Goal: Information Seeking & Learning: Find contact information

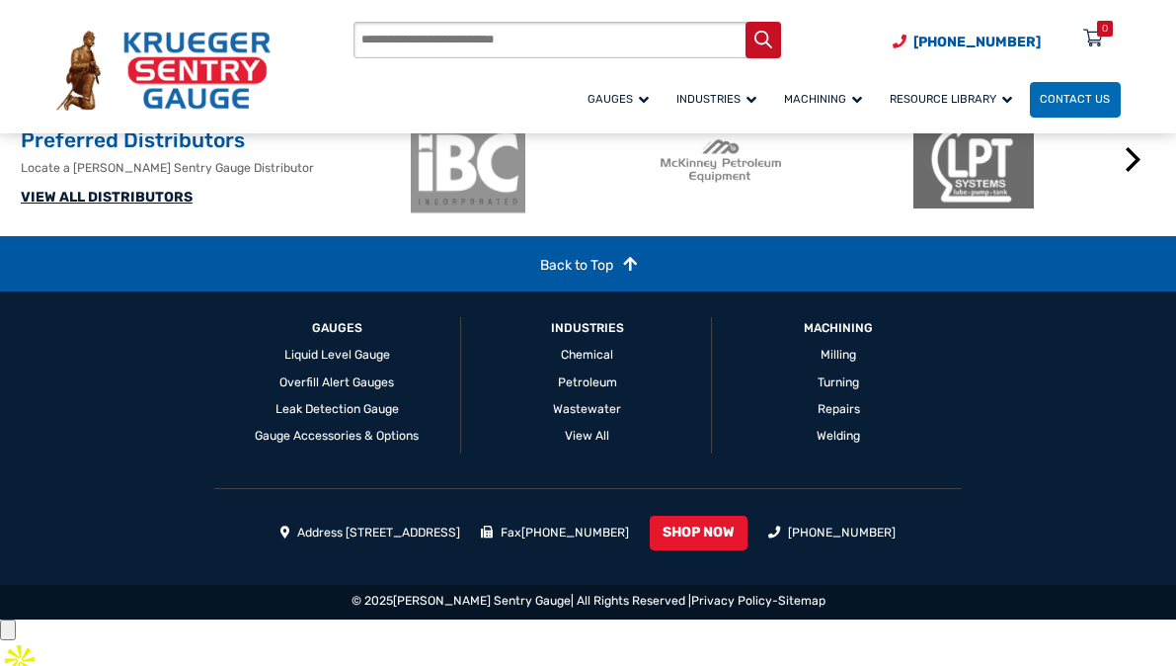
scroll to position [2224, 0]
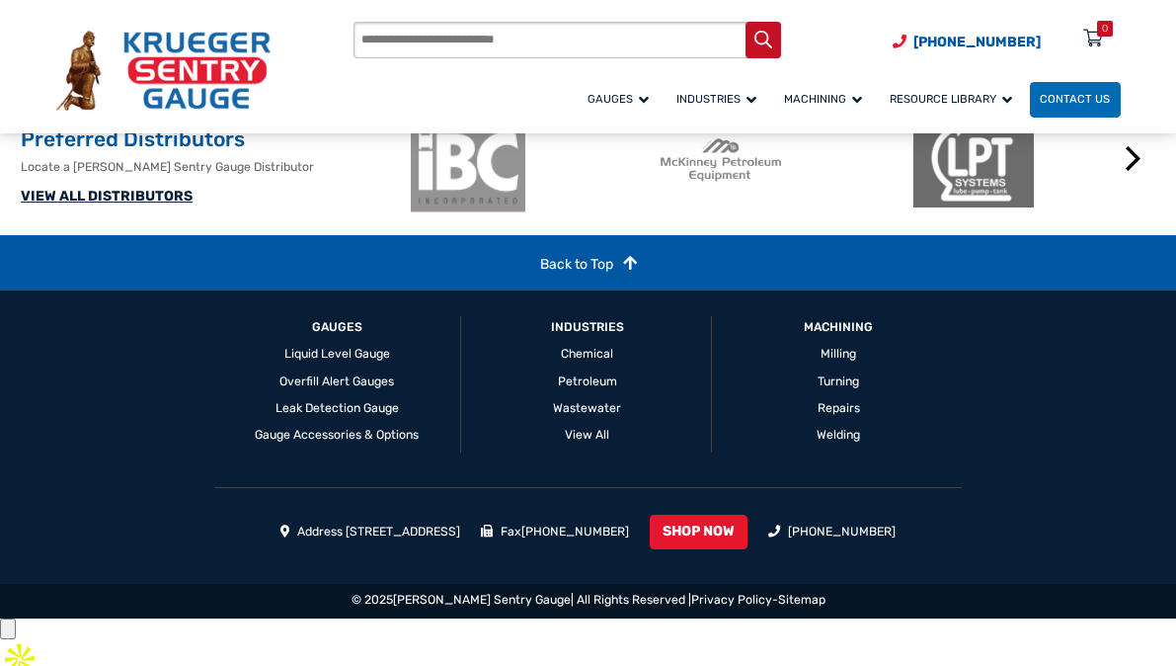
click at [173, 204] on link "VIEW ALL DISTRIBUTORS" at bounding box center [107, 196] width 172 height 17
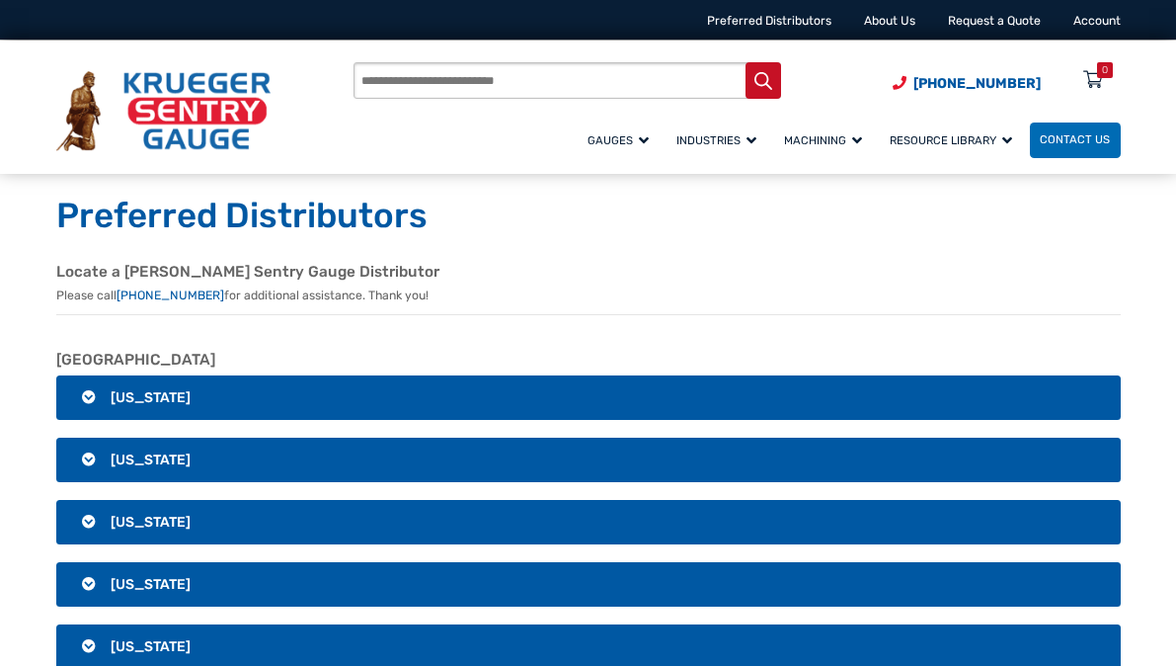
click at [318, 386] on h3 "Alabama" at bounding box center [588, 397] width 1065 height 45
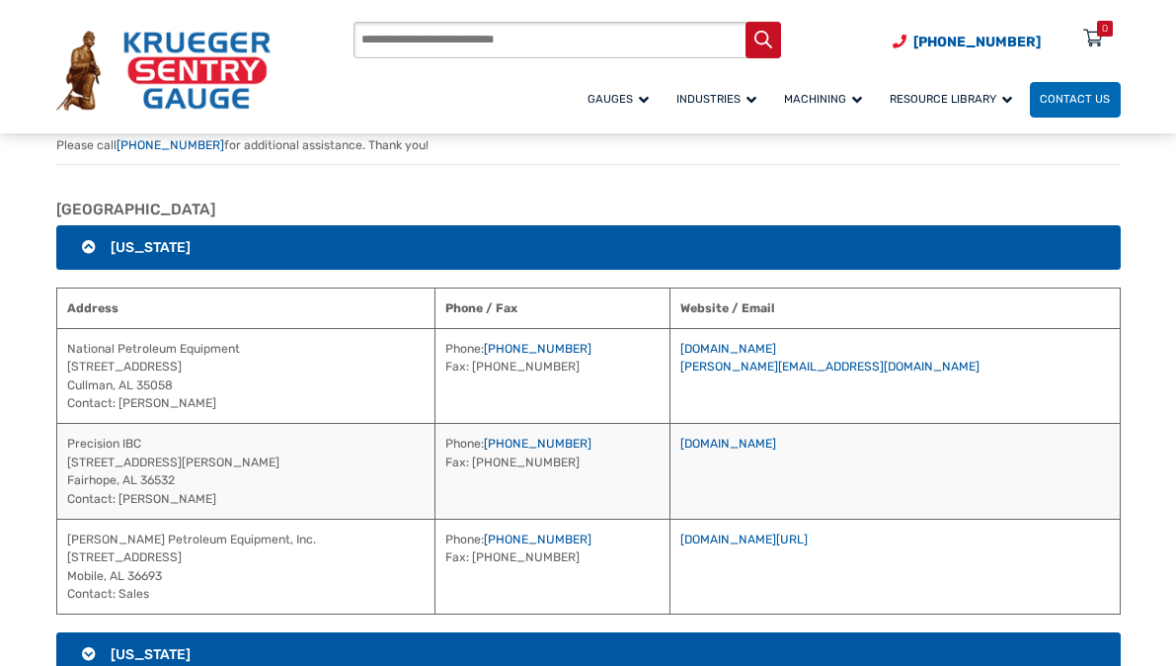
scroll to position [171, 0]
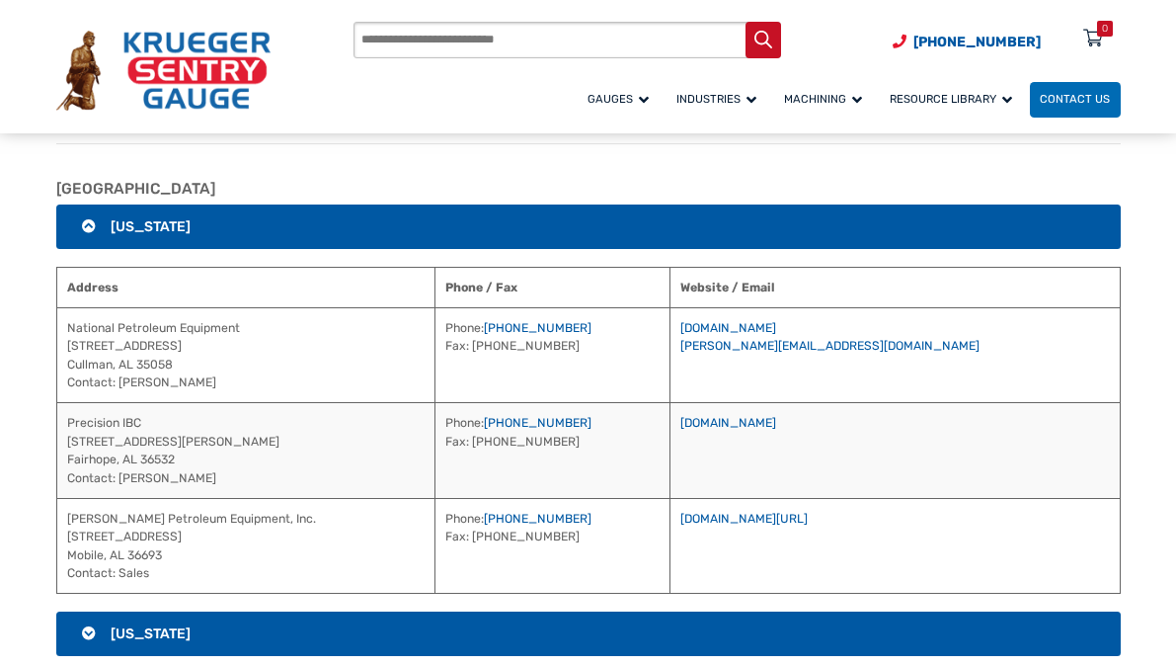
click at [403, 241] on h3 "Alabama" at bounding box center [588, 226] width 1065 height 45
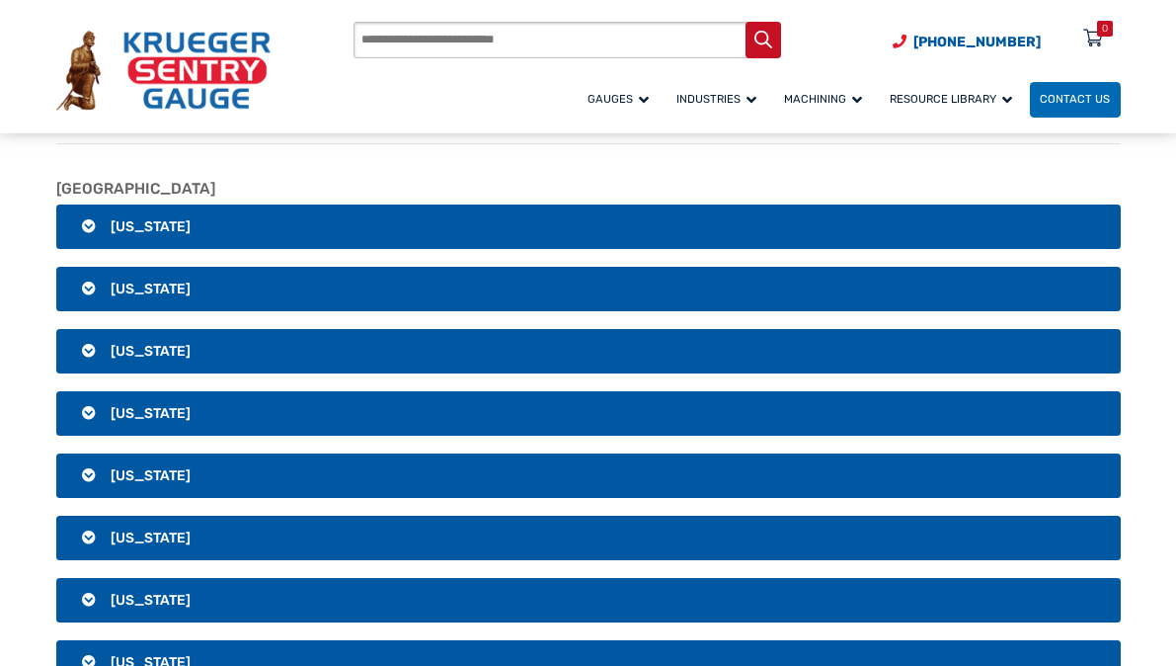
click at [346, 294] on h3 "Alaska" at bounding box center [588, 289] width 1065 height 45
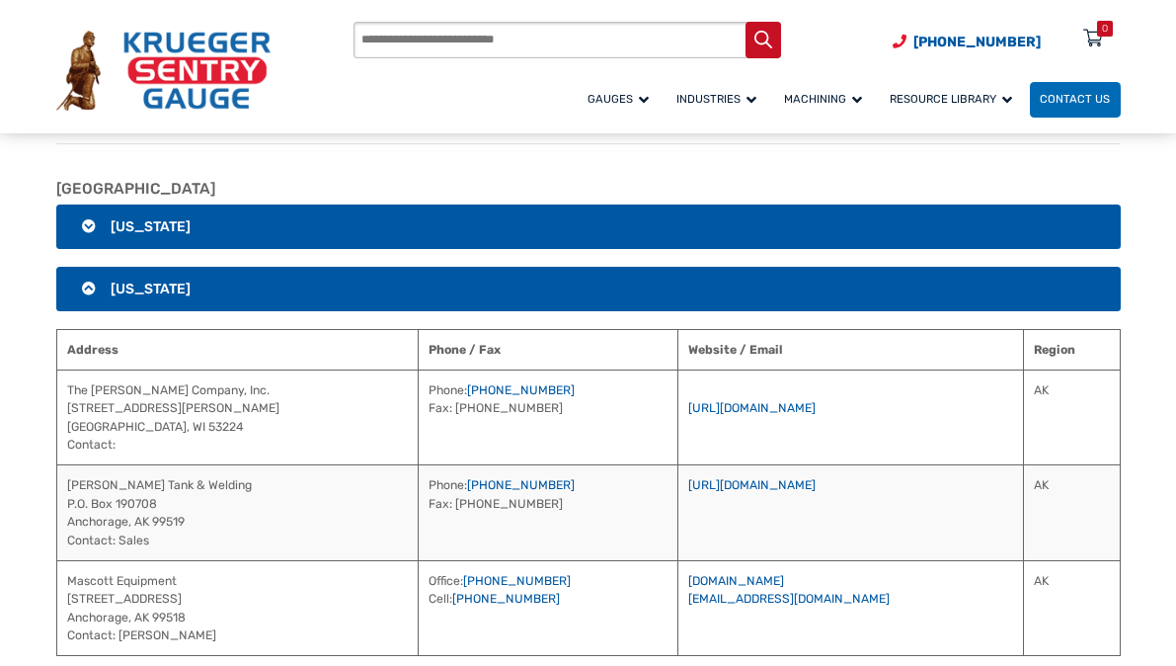
click at [556, 272] on h3 "Alaska" at bounding box center [588, 289] width 1065 height 45
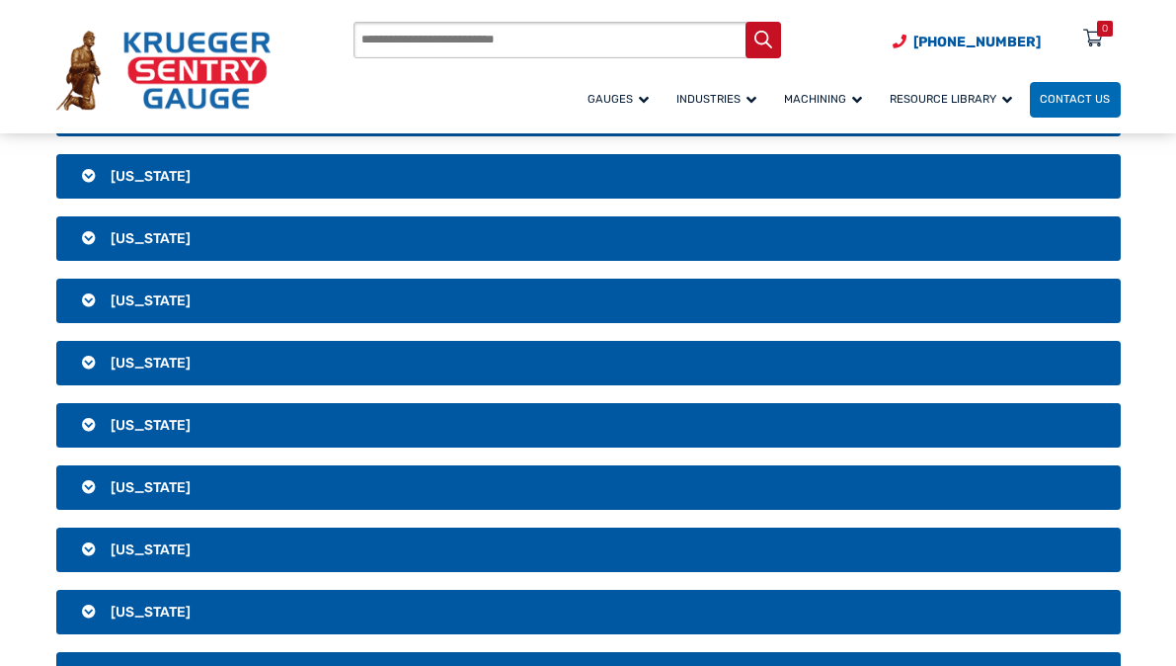
scroll to position [0, 0]
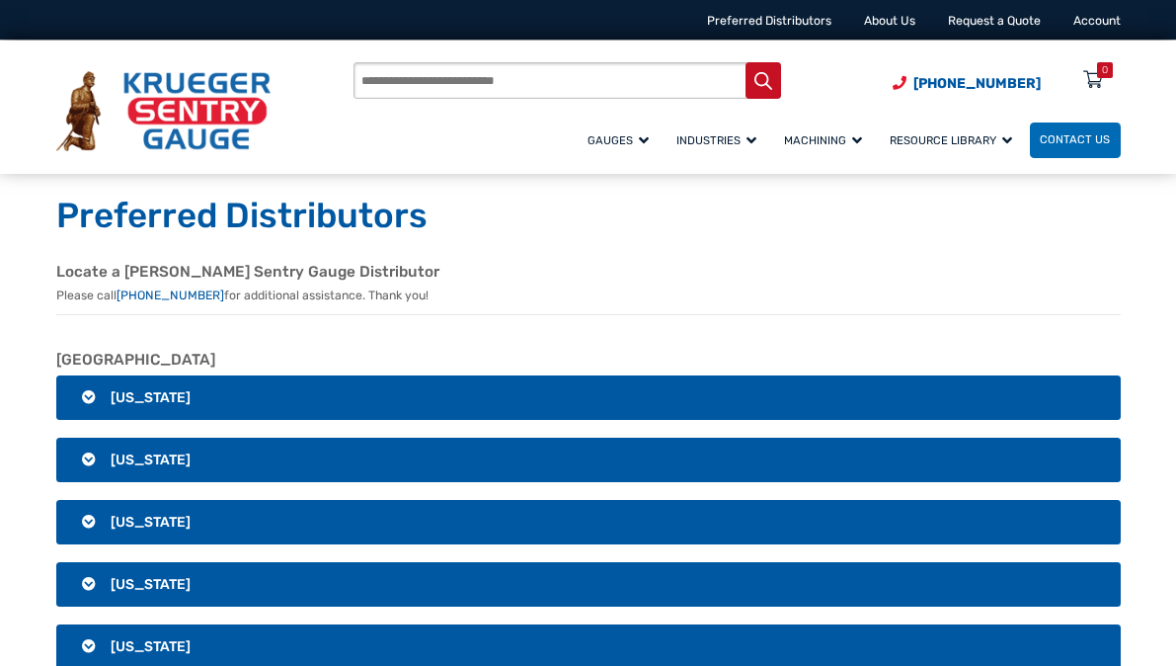
click at [211, 375] on h3 "Alabama" at bounding box center [588, 397] width 1065 height 45
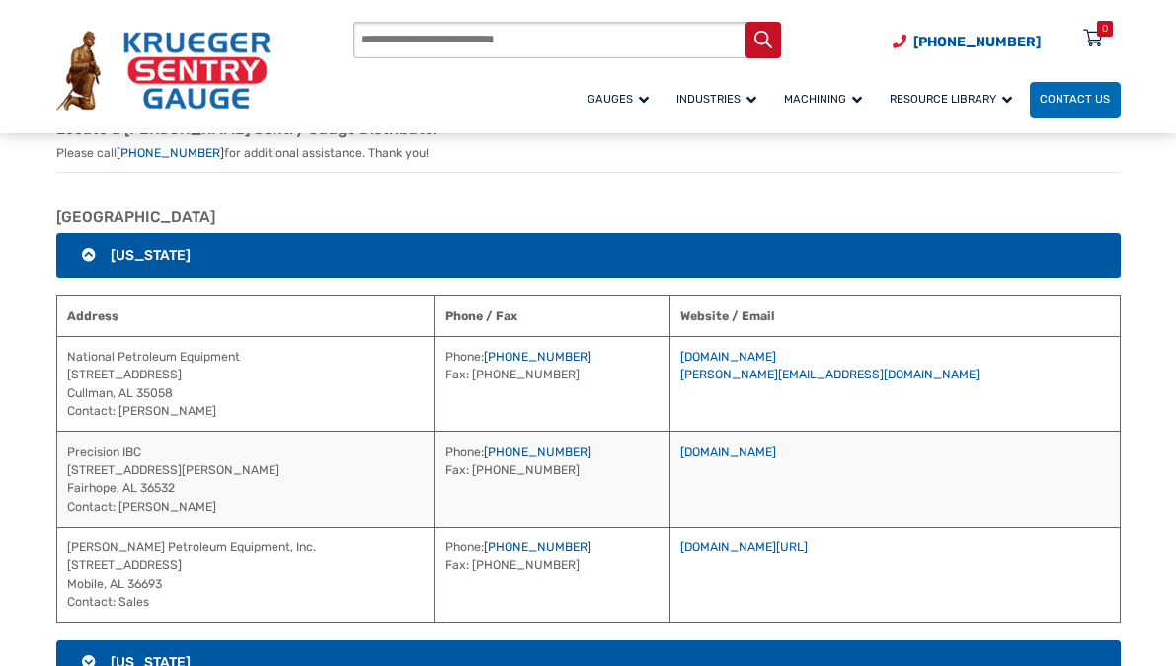
scroll to position [144, 0]
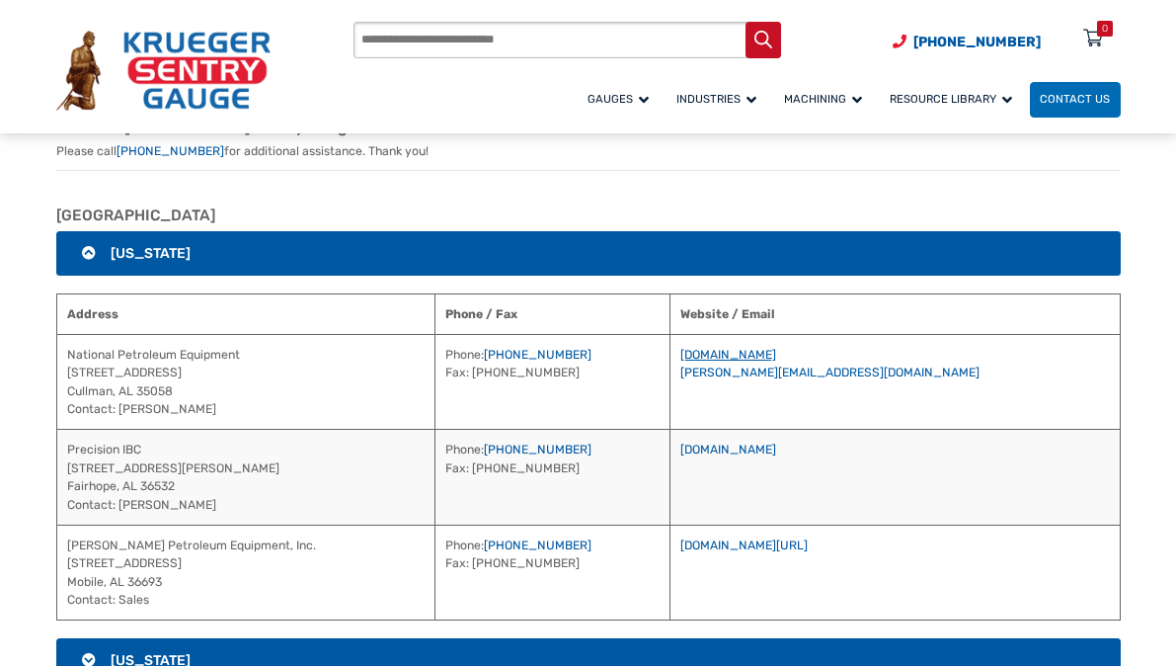
click at [776, 354] on link "www.nationalpetroleum.net" at bounding box center [729, 355] width 96 height 14
click at [776, 453] on link "www.precisionibc.com" at bounding box center [729, 450] width 96 height 14
click at [808, 543] on link "www.mckinneypetroleum.com/" at bounding box center [744, 545] width 127 height 14
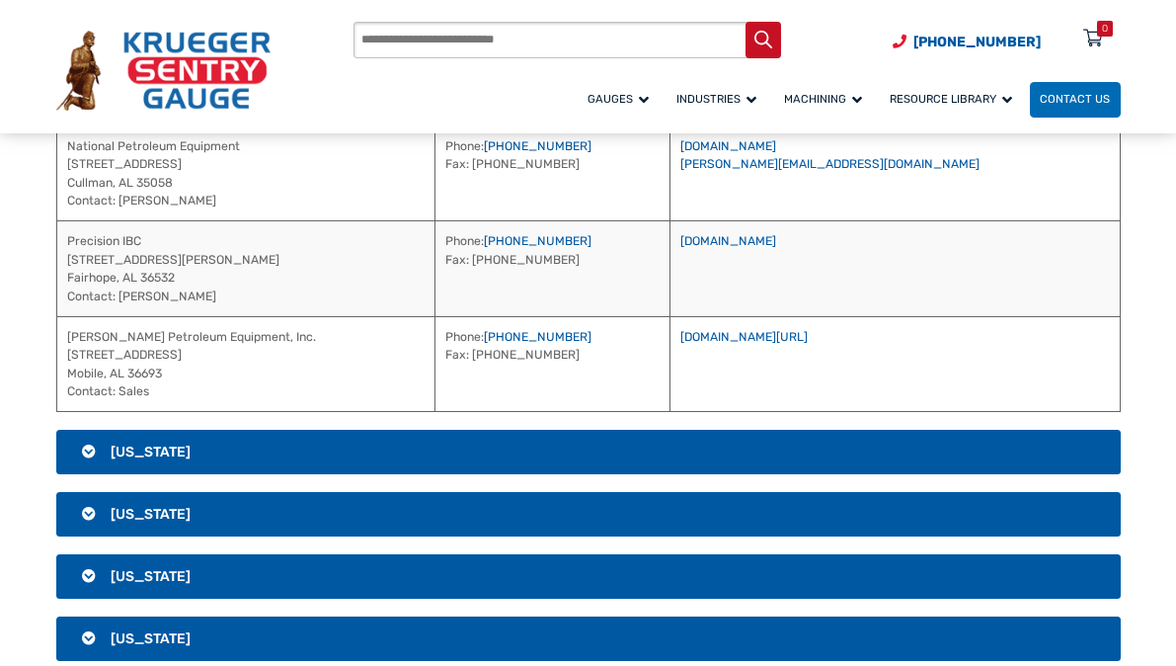
scroll to position [363, 0]
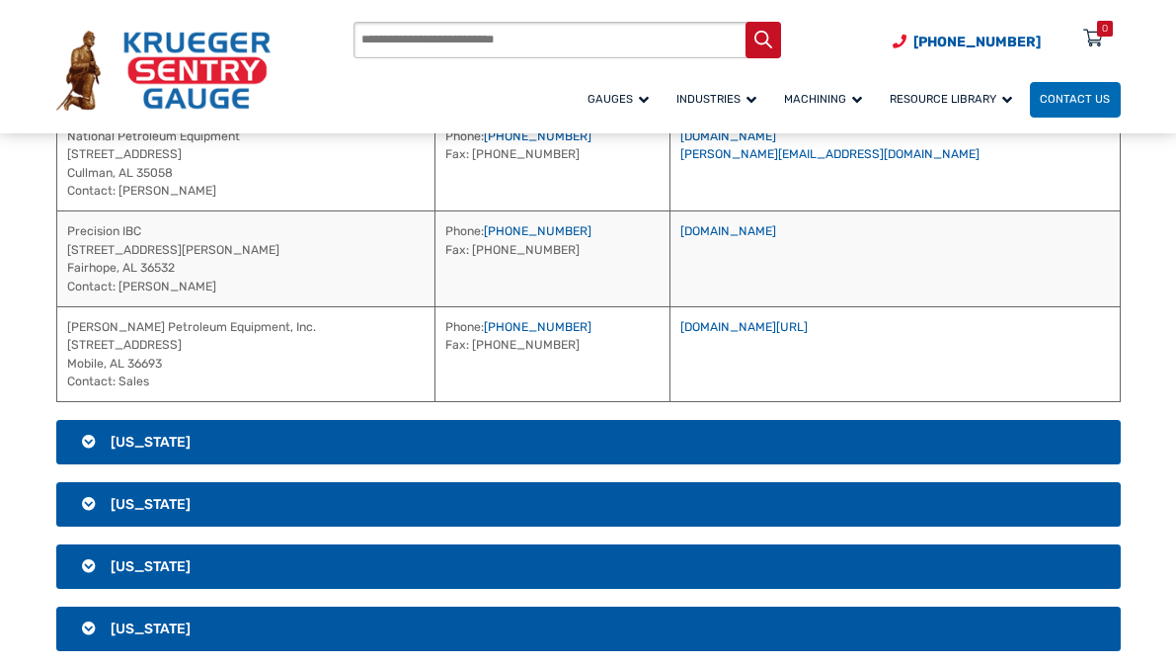
click at [526, 421] on h3 "Alaska" at bounding box center [588, 442] width 1065 height 45
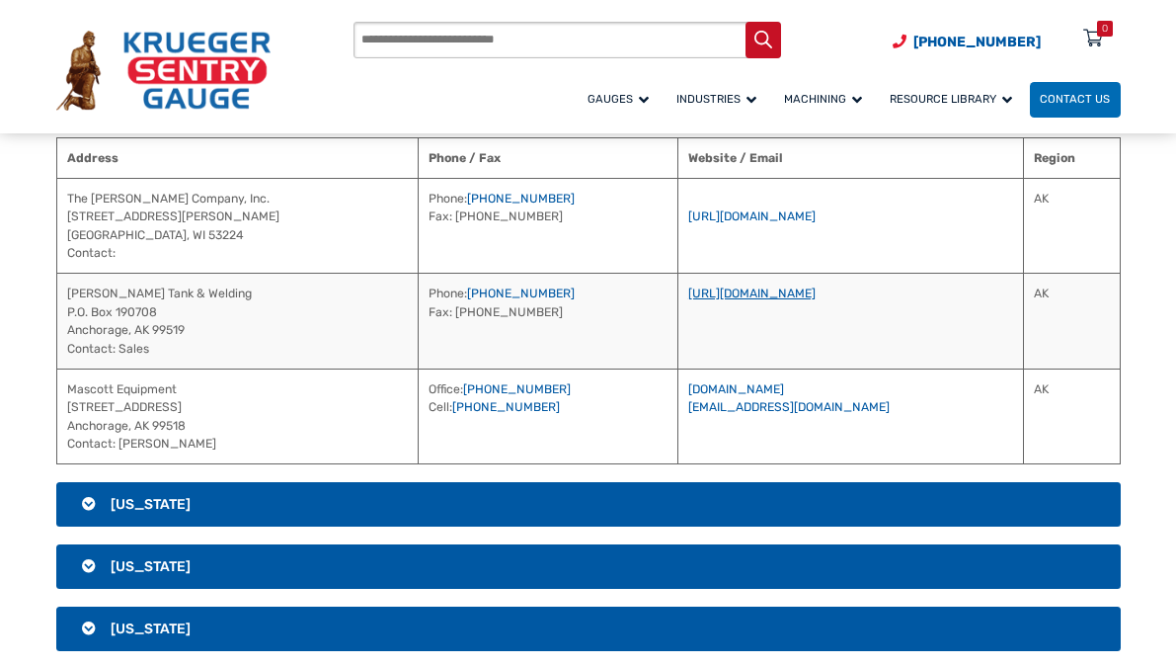
click at [791, 289] on link "https://greertank.com/" at bounding box center [751, 293] width 127 height 14
click at [787, 218] on link "https://www.jmesales.com" at bounding box center [751, 216] width 127 height 14
click at [784, 411] on link "akubena@mascottec.com" at bounding box center [789, 407] width 202 height 14
click at [784, 383] on link "www.mascottec.com" at bounding box center [736, 389] width 96 height 14
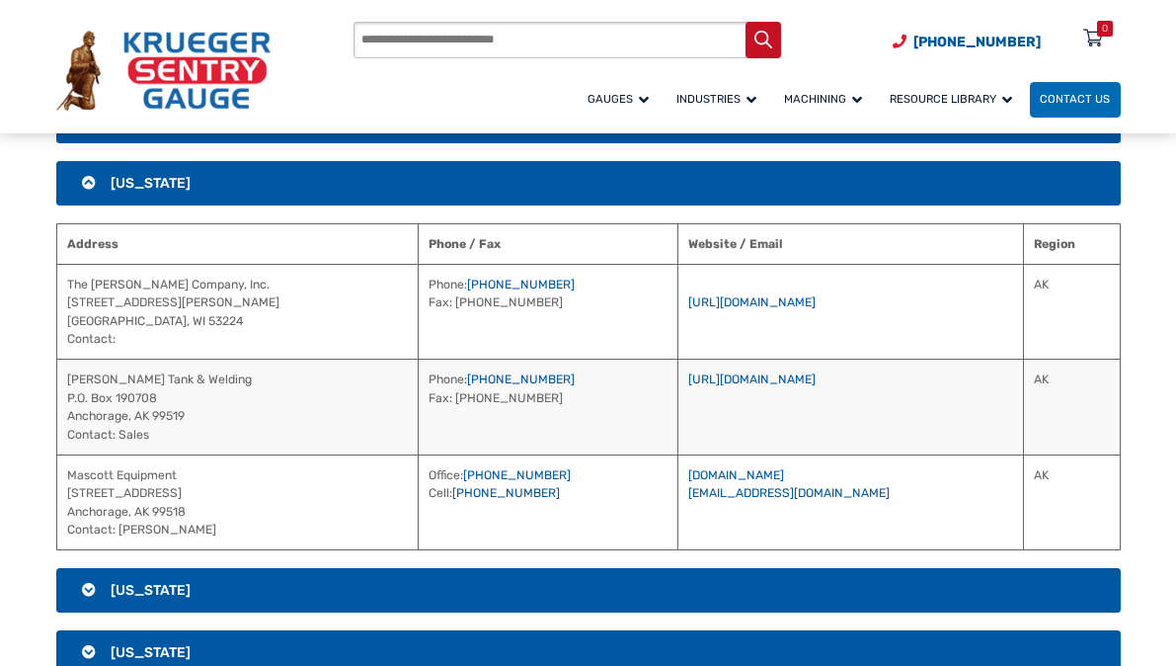
scroll to position [273, 0]
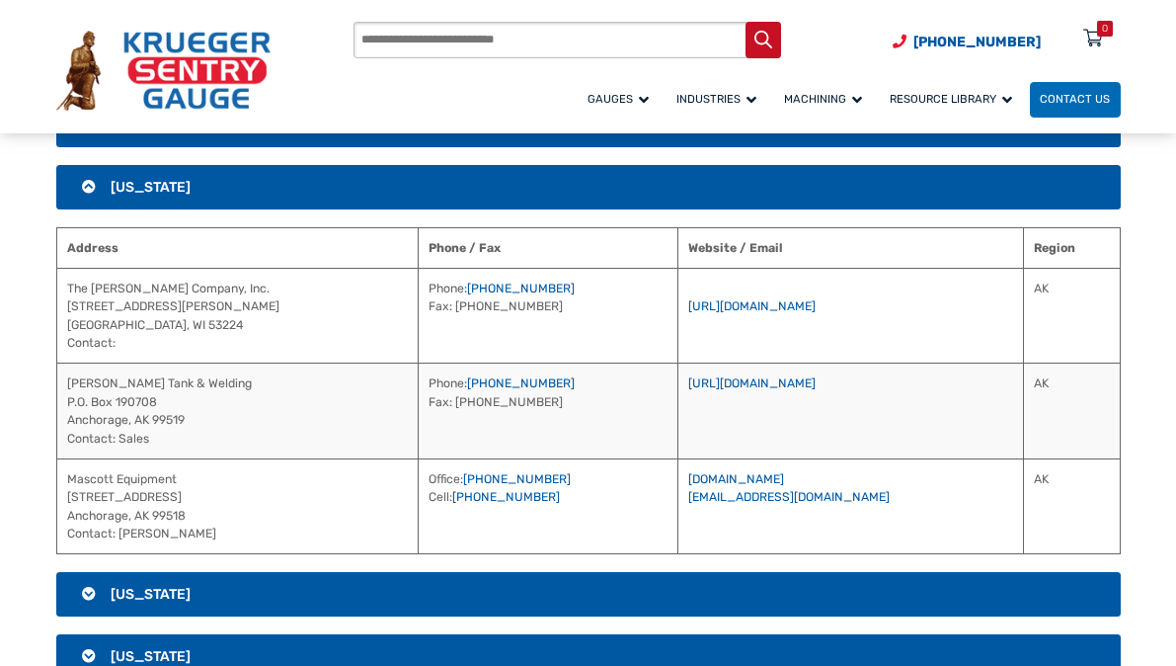
click at [818, 202] on h3 "Alaska" at bounding box center [588, 187] width 1065 height 45
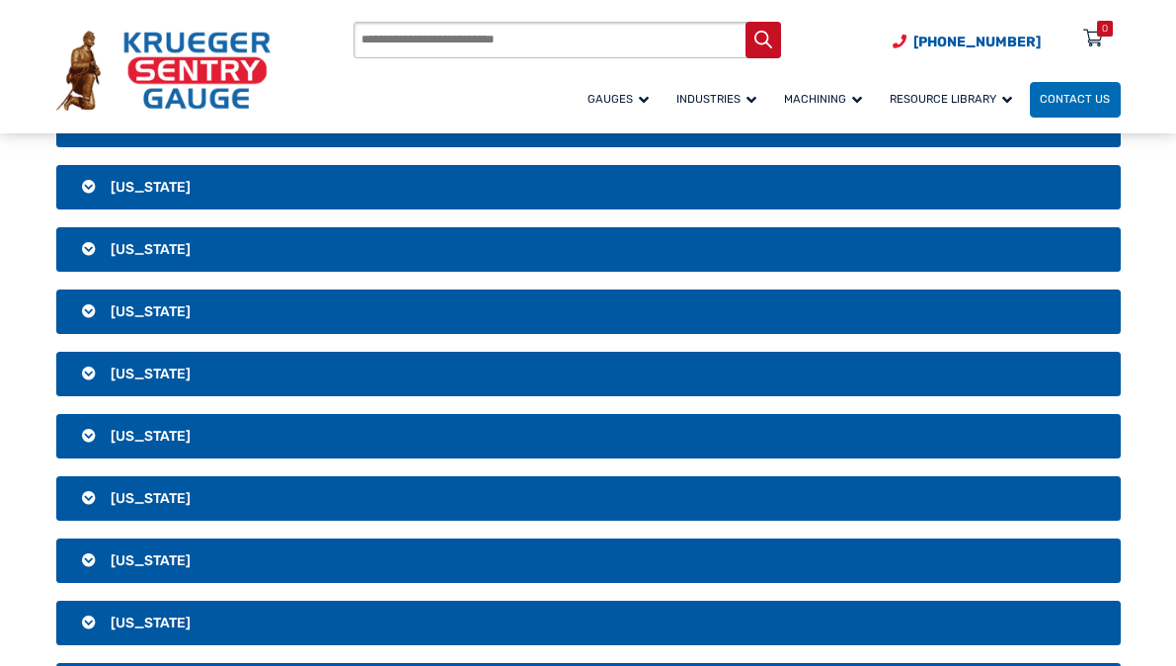
click at [722, 245] on h3 "Arizona" at bounding box center [588, 249] width 1065 height 45
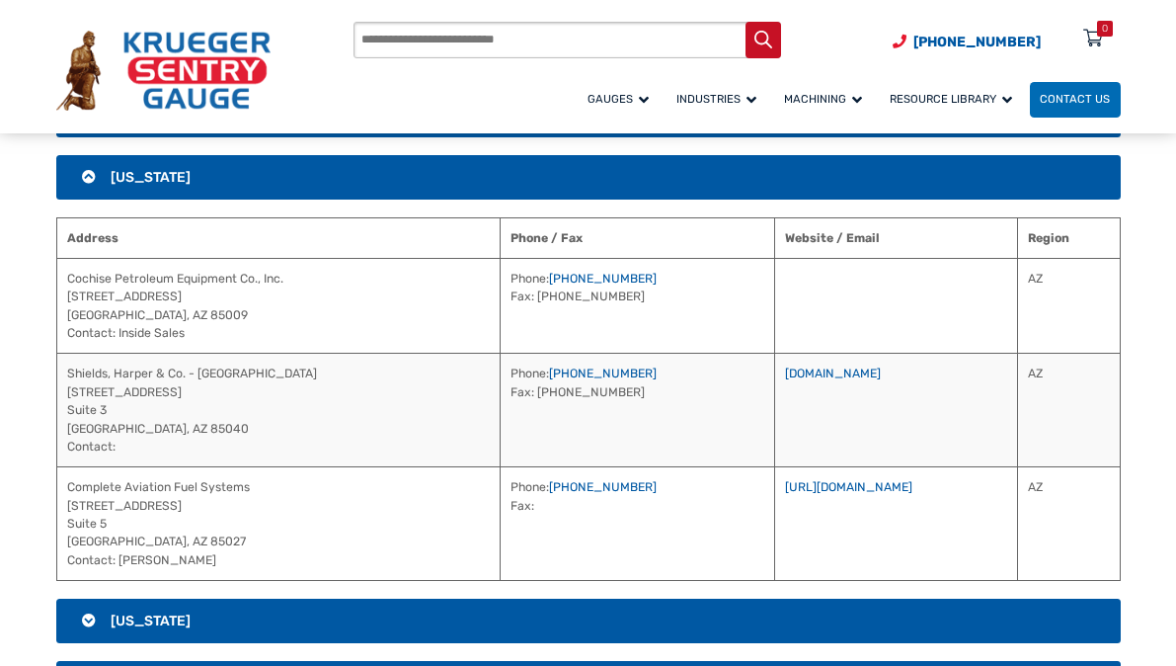
scroll to position [348, 0]
